Goal: Check status

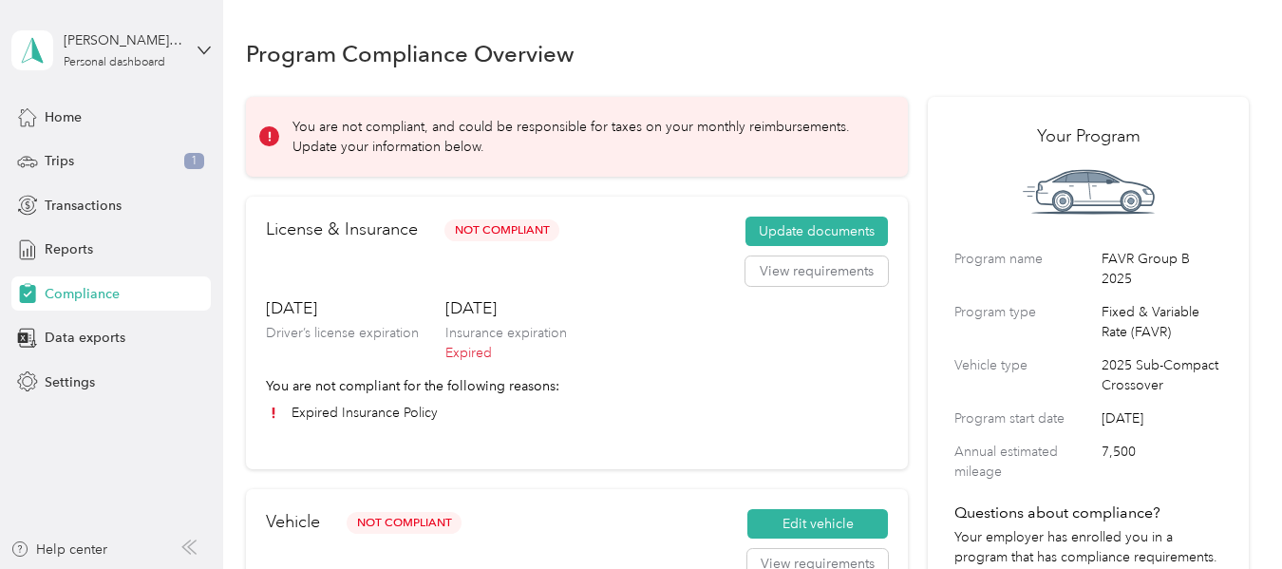
click at [1132, 56] on div "Program Compliance Overview" at bounding box center [747, 53] width 1003 height 40
